Goal: Task Accomplishment & Management: Use online tool/utility

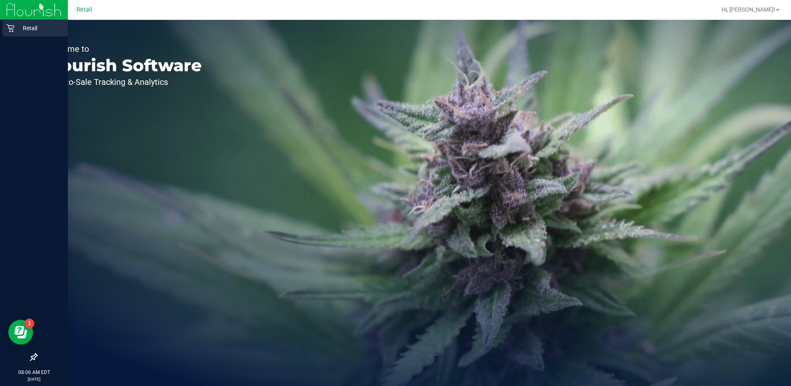
click at [7, 27] on icon at bounding box center [10, 28] width 8 height 8
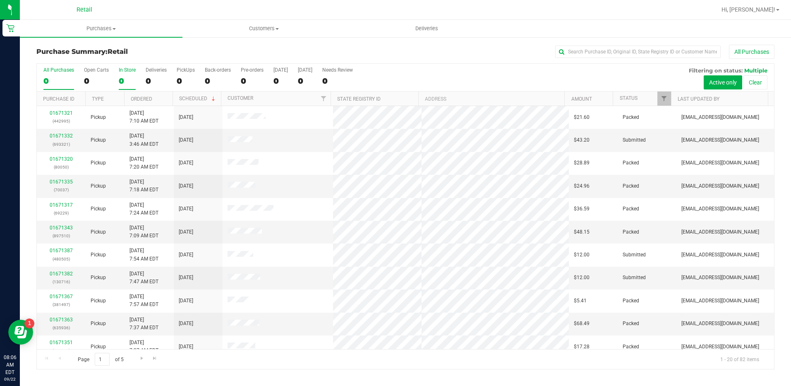
click at [130, 86] on label "In Store 0" at bounding box center [127, 78] width 17 height 23
click at [0, 0] on input "In Store 0" at bounding box center [0, 0] width 0 height 0
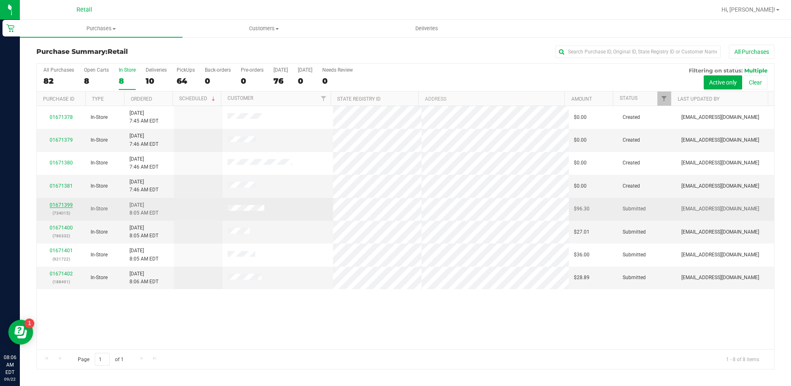
click at [56, 205] on link "01671399" at bounding box center [61, 205] width 23 height 6
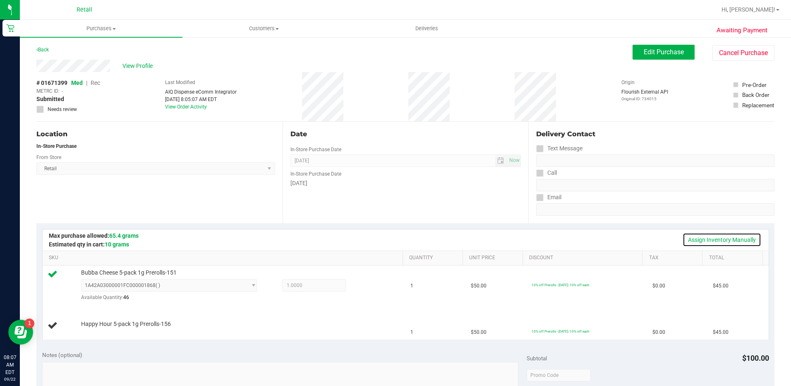
click at [723, 242] on link "Assign Inventory Manually" at bounding box center [722, 240] width 79 height 14
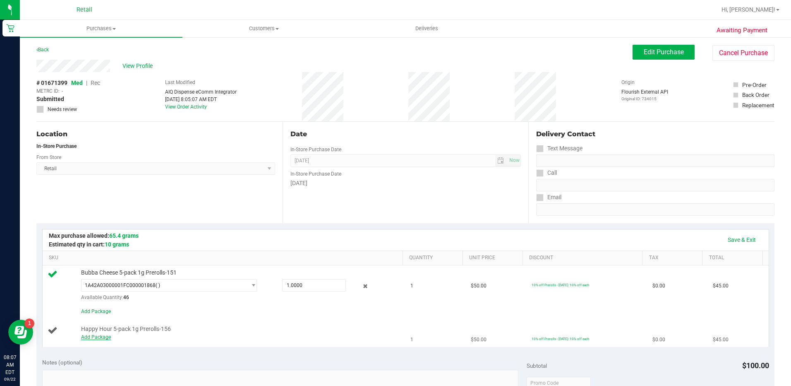
click at [105, 336] on link "Add Package" at bounding box center [96, 337] width 30 height 6
click at [164, 336] on span "Select Package" at bounding box center [164, 331] width 165 height 12
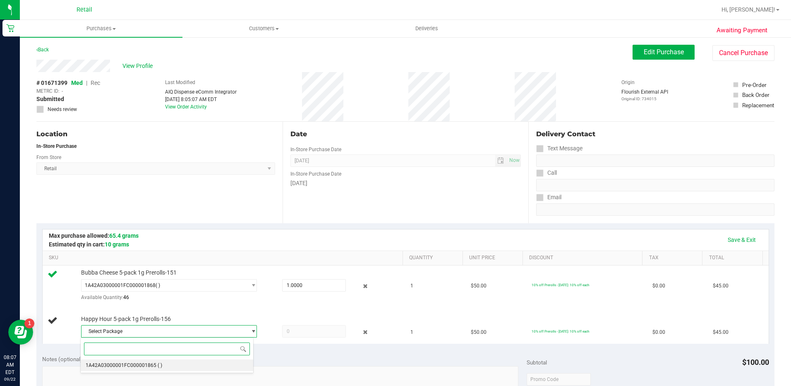
click at [157, 384] on body "Retail 08:07 AM EDT [DATE] 09/22 Retail Hi, [PERSON_NAME]! Purchases Summary of…" at bounding box center [395, 193] width 791 height 386
drag, startPoint x: 132, startPoint y: 361, endPoint x: 175, endPoint y: 357, distance: 43.2
click at [132, 360] on li "1A42A03000001FC000001865 ( )" at bounding box center [167, 365] width 172 height 12
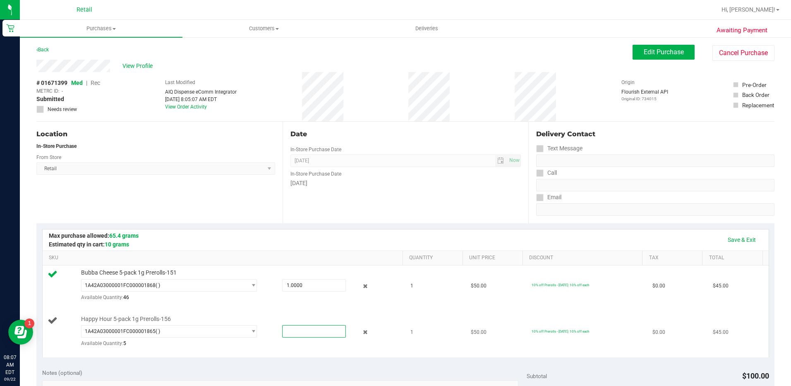
click at [295, 330] on span at bounding box center [314, 331] width 64 height 12
type input "1"
click at [745, 240] on link "Save & Exit" at bounding box center [741, 240] width 39 height 14
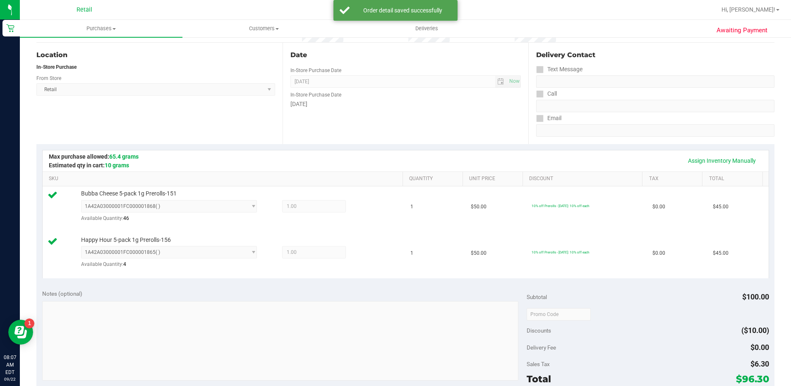
scroll to position [166, 0]
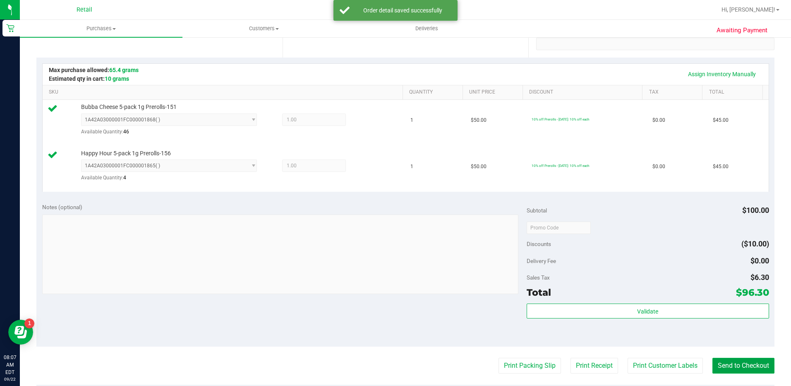
drag, startPoint x: 727, startPoint y: 367, endPoint x: 691, endPoint y: 352, distance: 39.3
click at [725, 367] on button "Send to Checkout" at bounding box center [744, 366] width 62 height 16
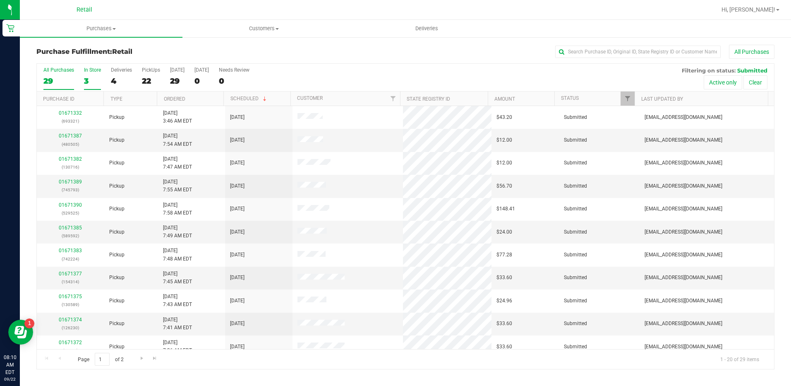
click at [89, 73] on label "In Store 3" at bounding box center [92, 78] width 17 height 23
click at [0, 0] on input "In Store 3" at bounding box center [0, 0] width 0 height 0
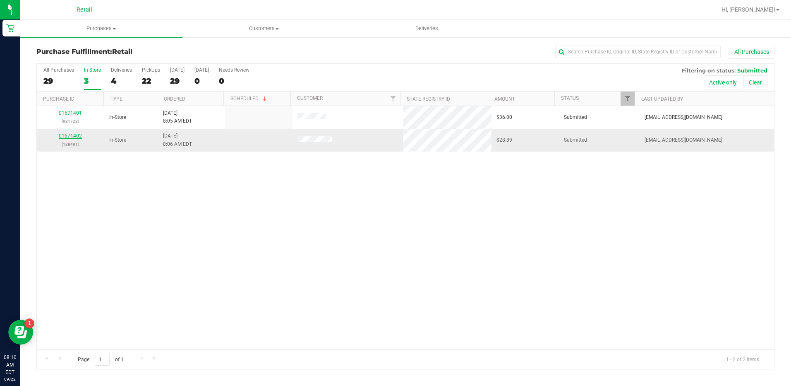
click at [71, 135] on link "01671402" at bounding box center [70, 136] width 23 height 6
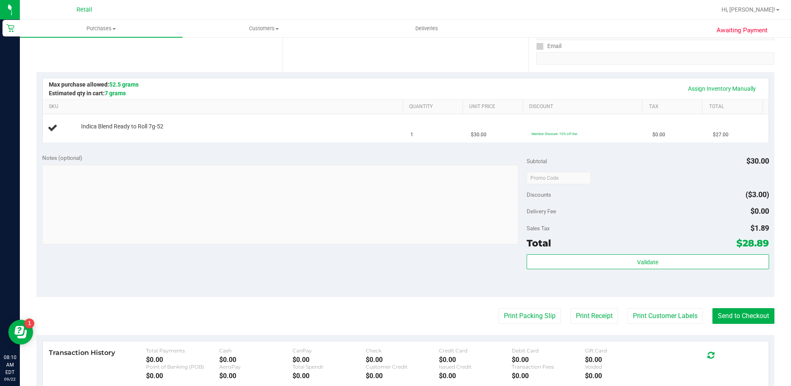
scroll to position [166, 0]
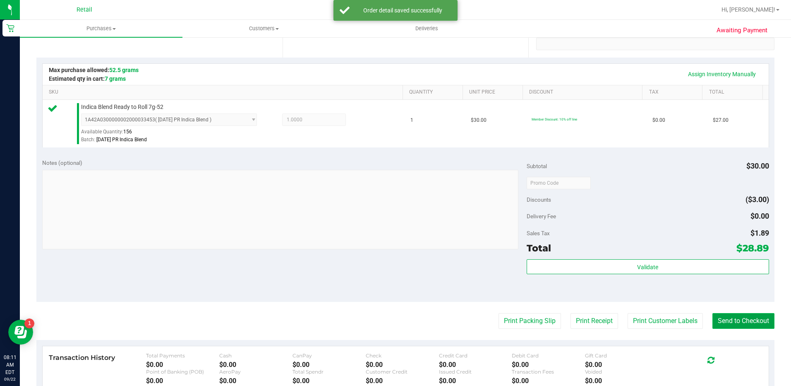
click at [737, 321] on button "Send to Checkout" at bounding box center [744, 321] width 62 height 16
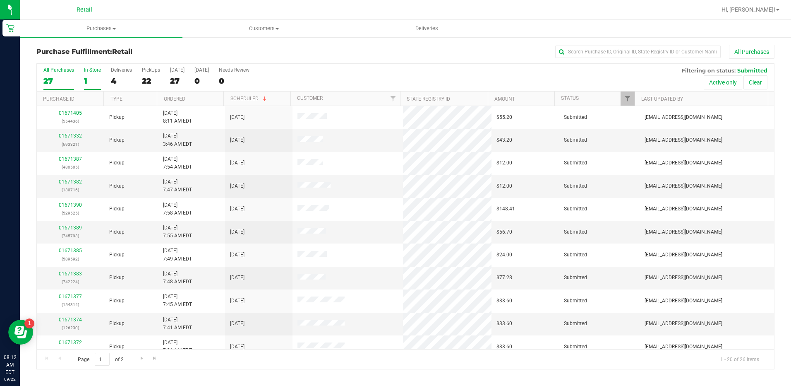
click at [88, 79] on div "1" at bounding box center [92, 81] width 17 height 10
click at [0, 0] on input "In Store 1" at bounding box center [0, 0] width 0 height 0
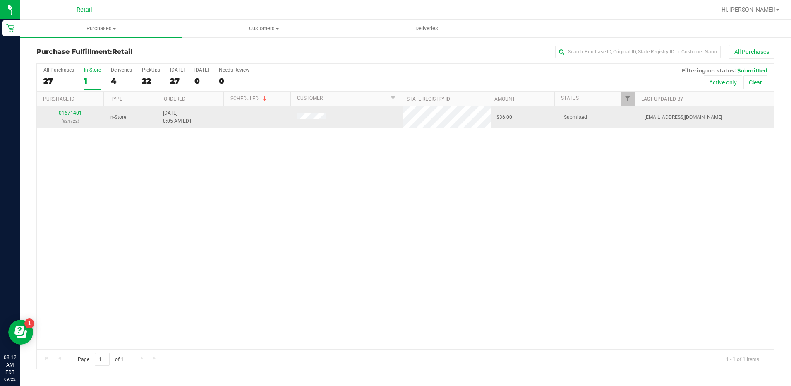
click at [67, 112] on link "01671401" at bounding box center [70, 113] width 23 height 6
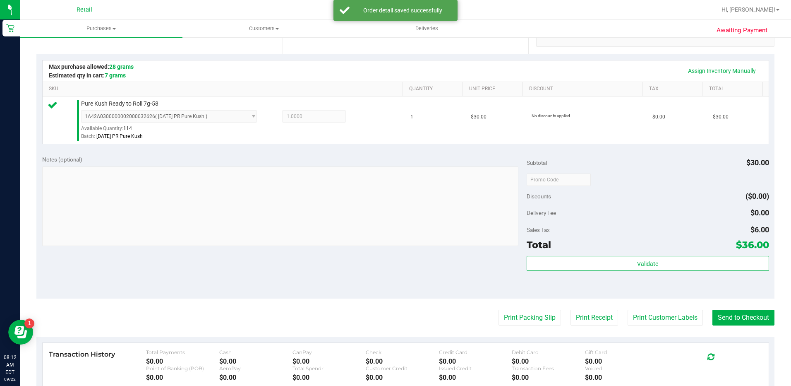
scroll to position [207, 0]
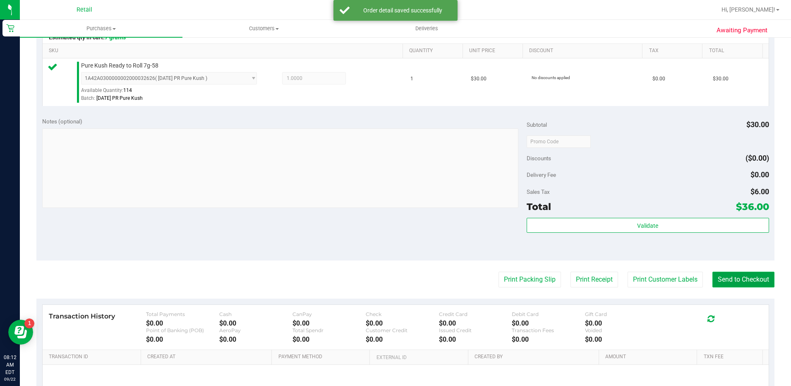
click at [725, 278] on button "Send to Checkout" at bounding box center [744, 279] width 62 height 16
